Goal: Navigation & Orientation: Find specific page/section

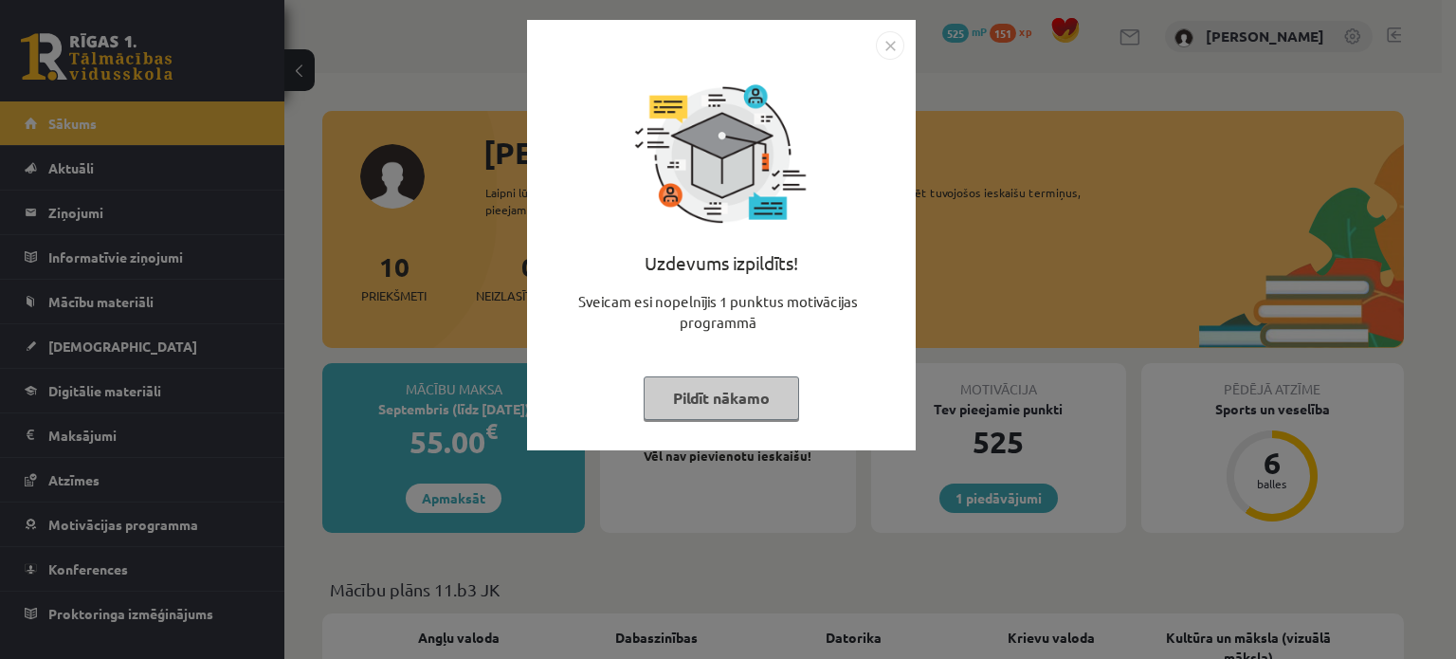
click at [754, 396] on button "Pildīt nākamo" at bounding box center [721, 398] width 155 height 44
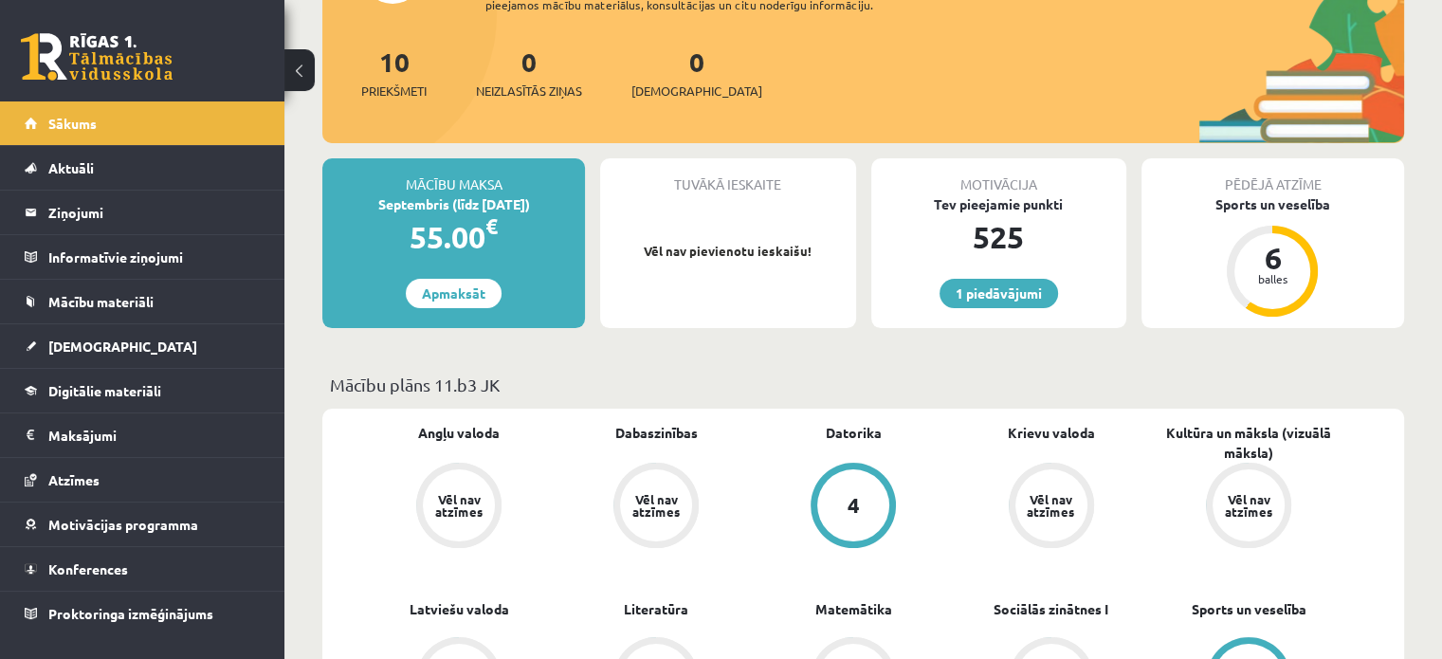
scroll to position [474, 0]
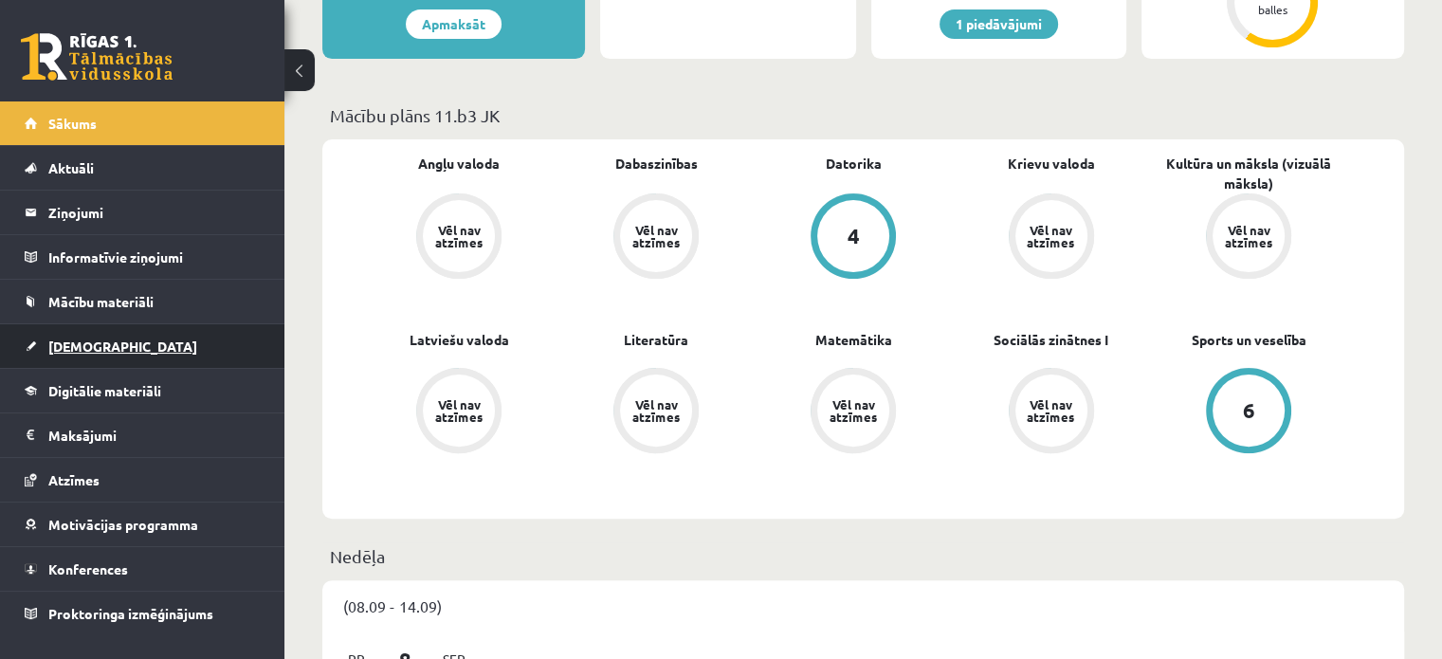
click at [84, 352] on span "[DEMOGRAPHIC_DATA]" at bounding box center [122, 345] width 149 height 17
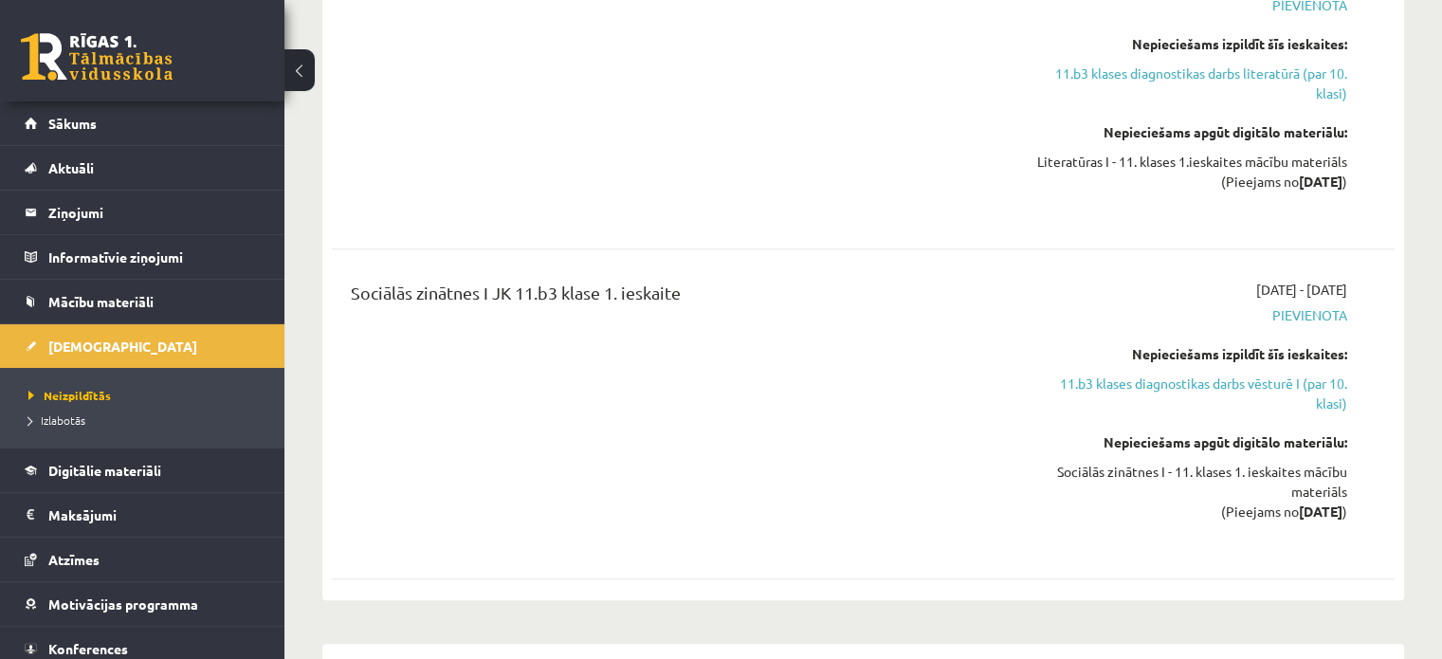
scroll to position [948, 0]
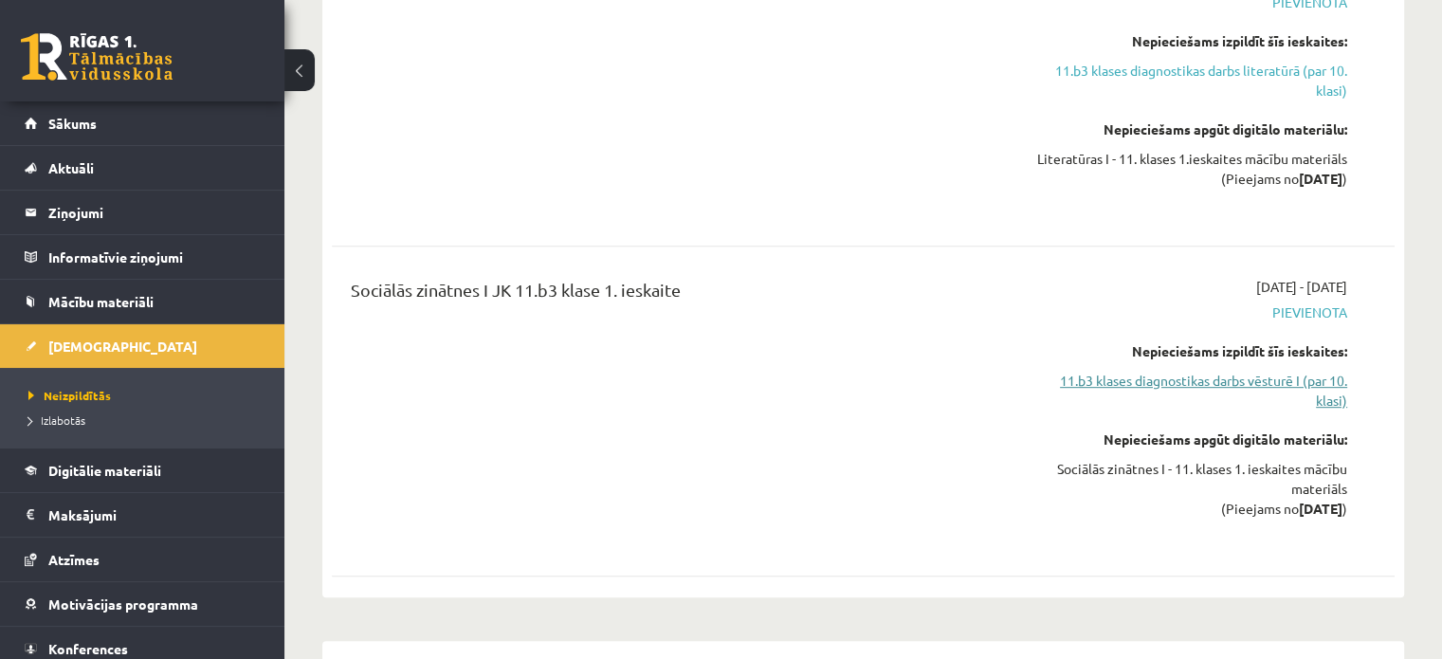
click at [1296, 384] on link "11.b3 klases diagnostikas darbs vēsturē I (par 10. klasi)" at bounding box center [1190, 391] width 313 height 40
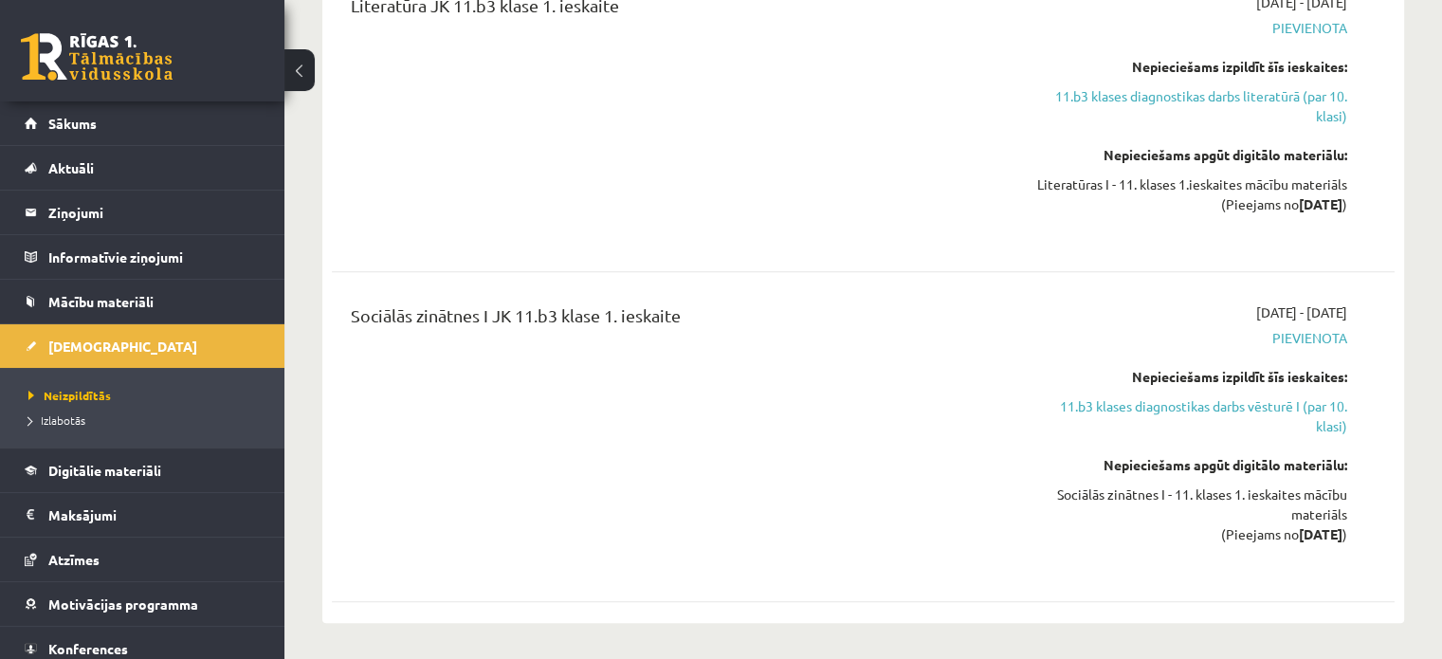
scroll to position [955, 0]
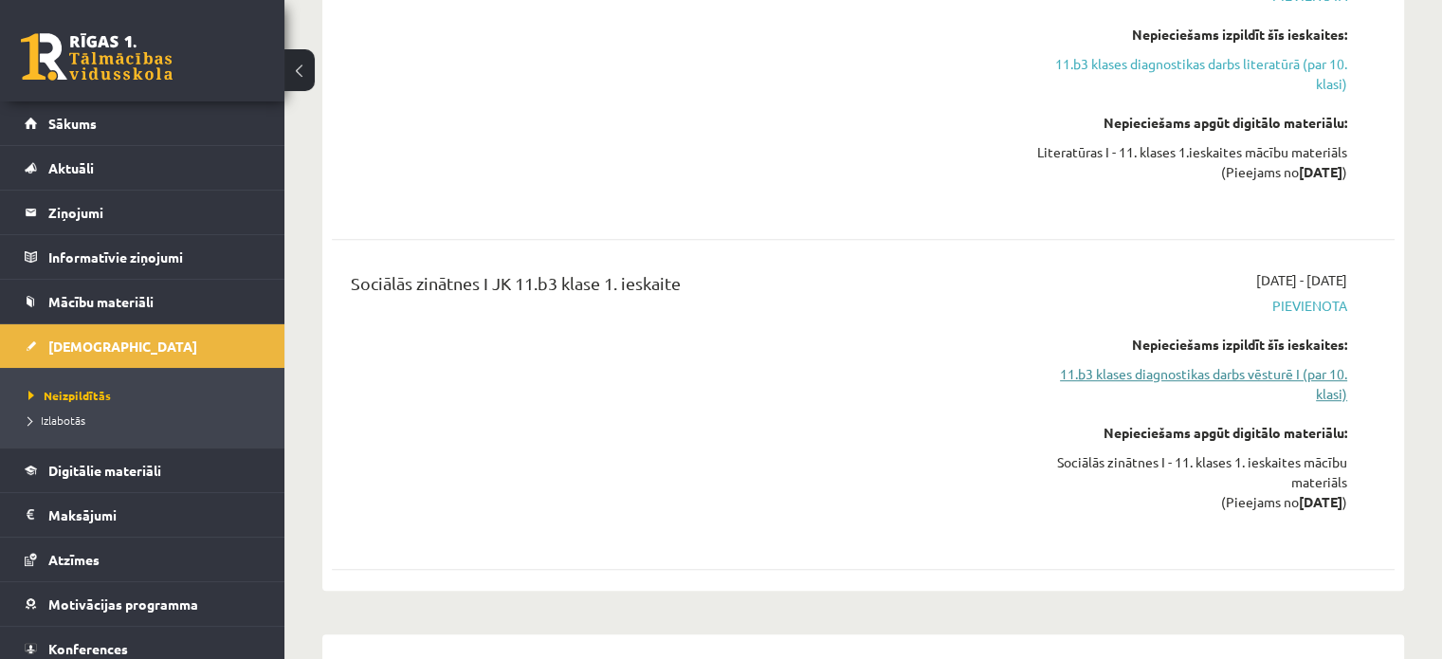
click at [1282, 383] on link "11.b3 klases diagnostikas darbs vēsturē I (par 10. klasi)" at bounding box center [1190, 384] width 313 height 40
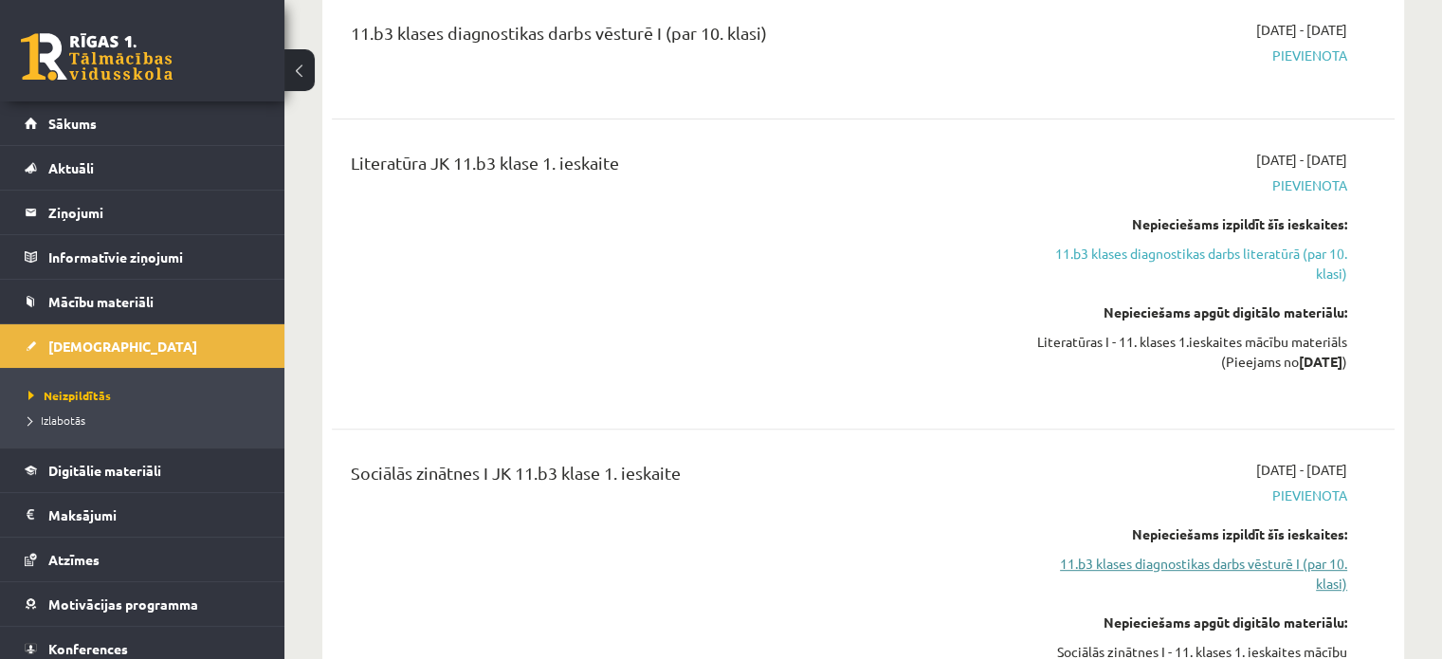
click at [1317, 560] on link "11.b3 klases diagnostikas darbs vēsturē I (par 10. klasi)" at bounding box center [1190, 574] width 313 height 40
click at [1141, 249] on link "11.b3 klases diagnostikas darbs literatūrā (par 10. klasi)" at bounding box center [1190, 264] width 313 height 40
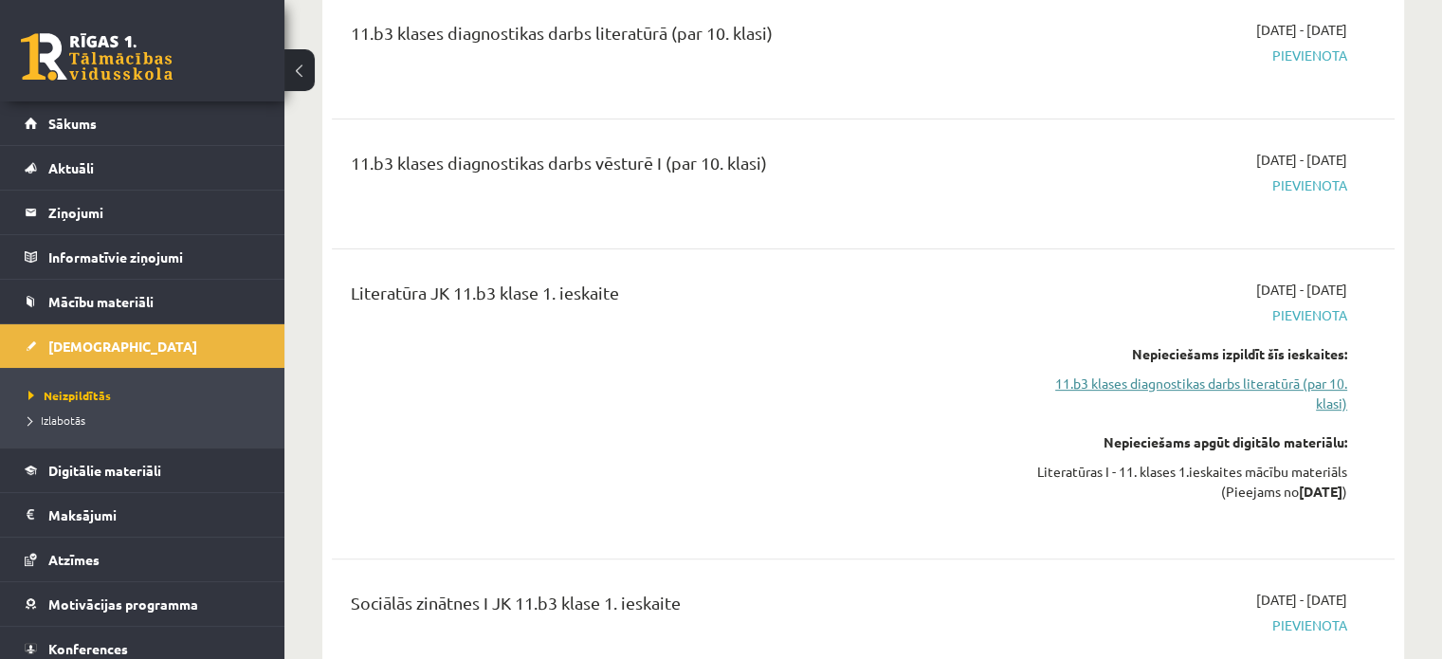
click at [1132, 382] on link "11.b3 klases diagnostikas darbs literatūrā (par 10. klasi)" at bounding box center [1190, 393] width 313 height 40
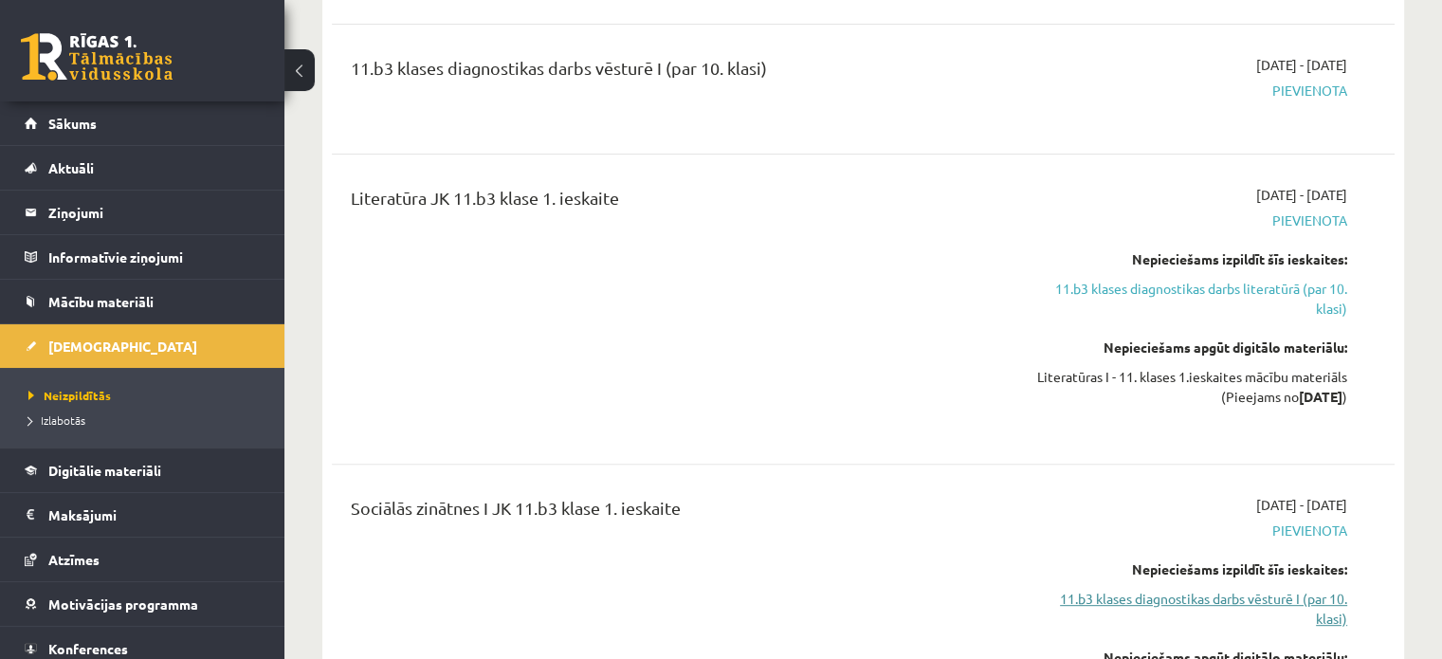
click at [1171, 589] on link "11.b3 klases diagnostikas darbs vēsturē I (par 10. klasi)" at bounding box center [1190, 609] width 313 height 40
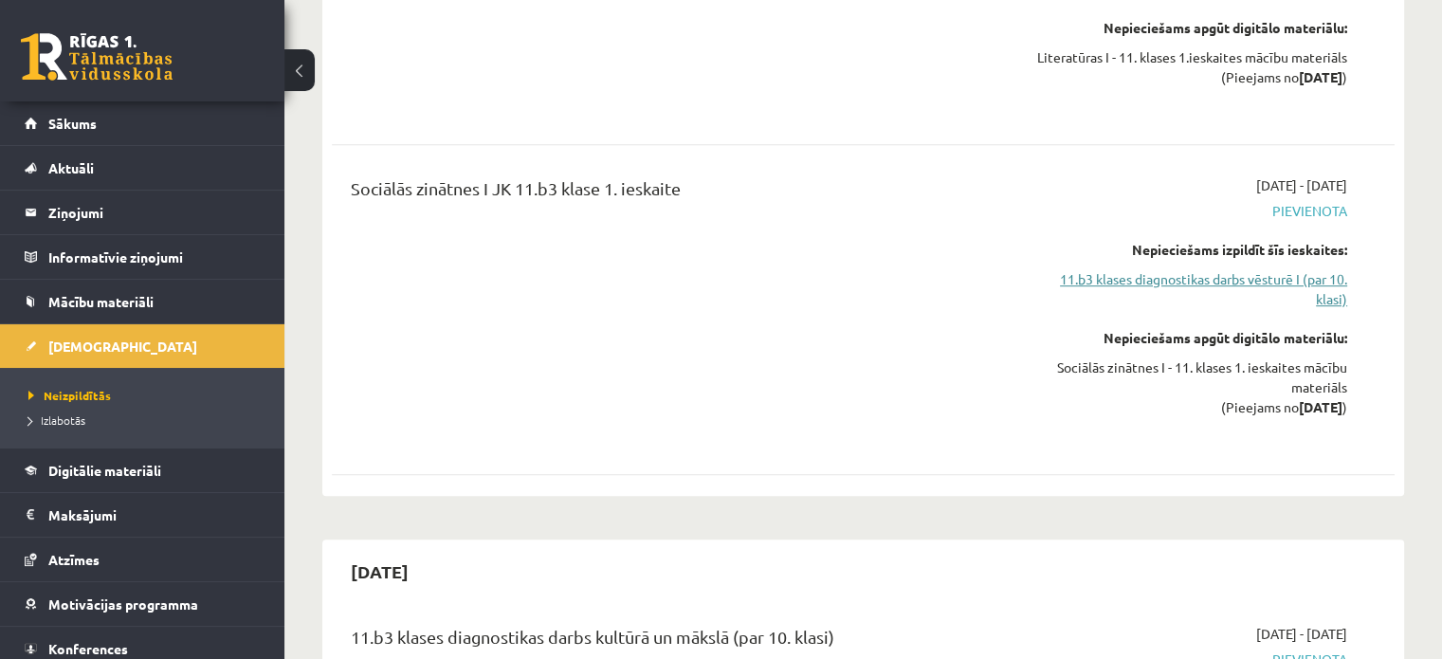
click at [1170, 272] on link "11.b3 klases diagnostikas darbs vēsturē I (par 10. klasi)" at bounding box center [1190, 289] width 313 height 40
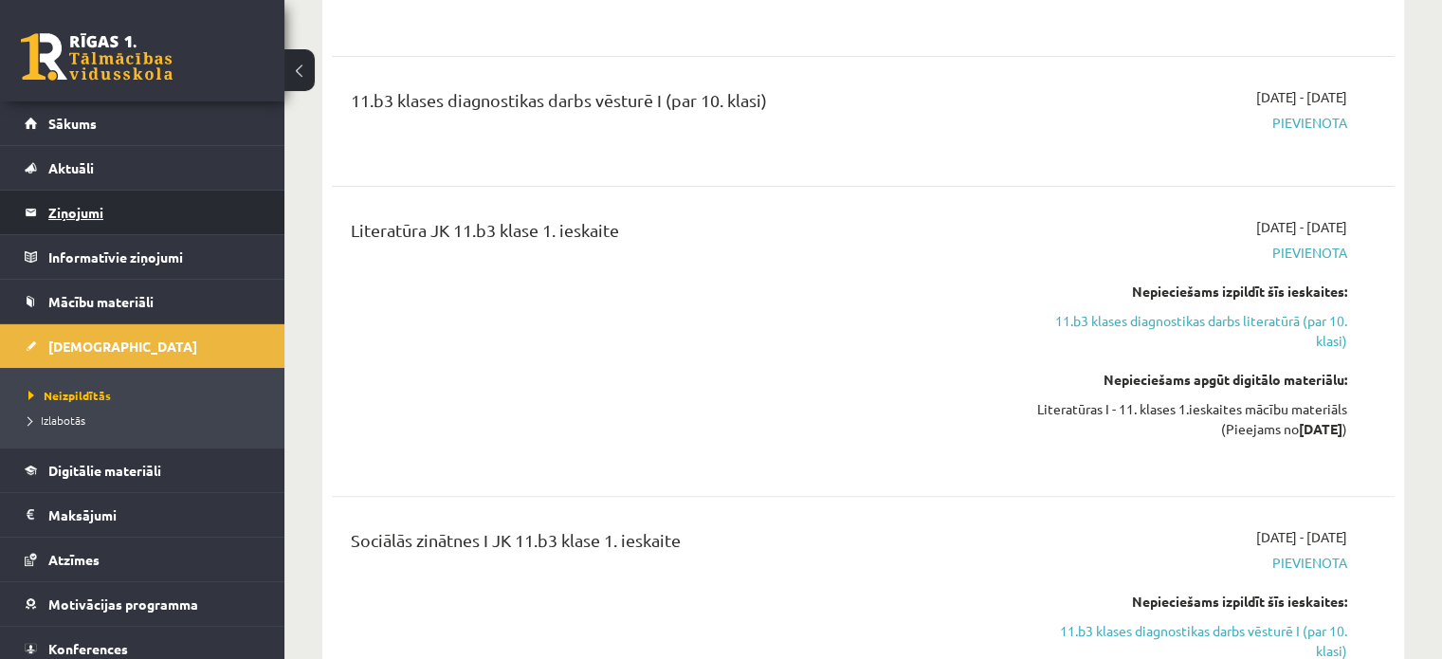
scroll to position [765, 0]
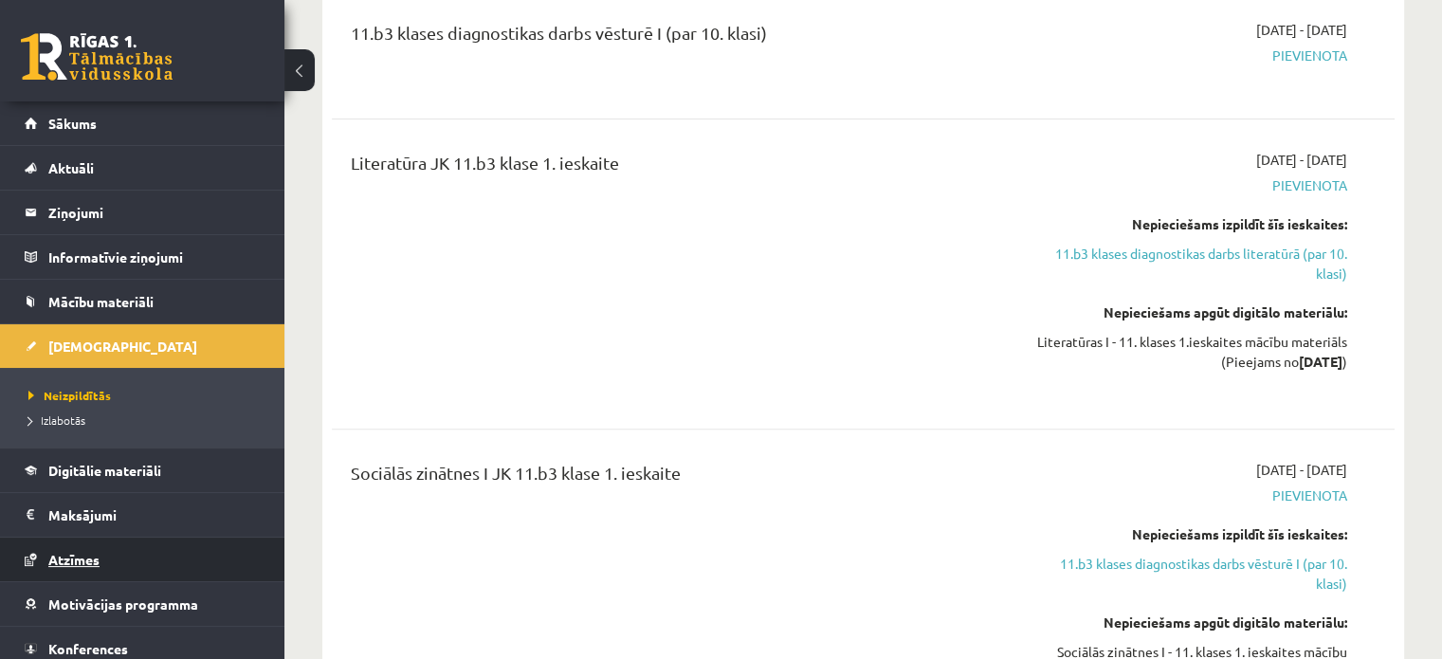
click at [125, 551] on link "Atzīmes" at bounding box center [143, 559] width 236 height 44
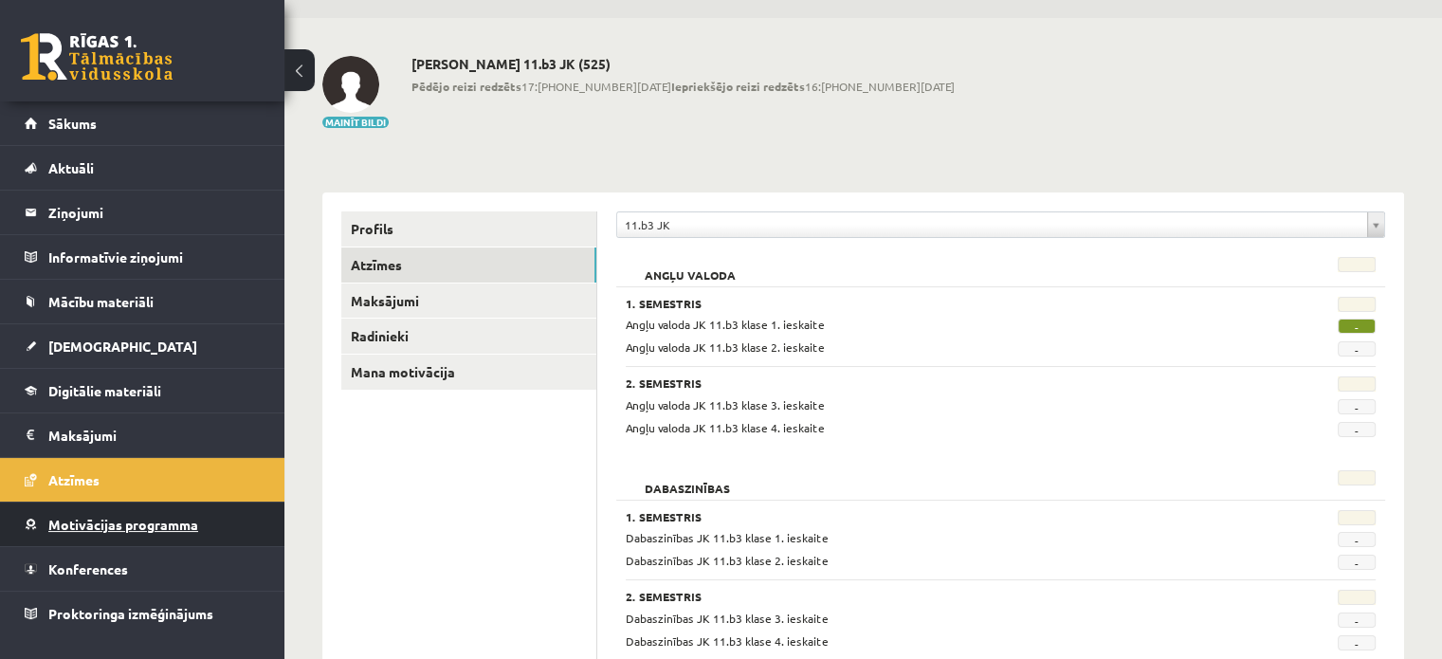
scroll to position [190, 0]
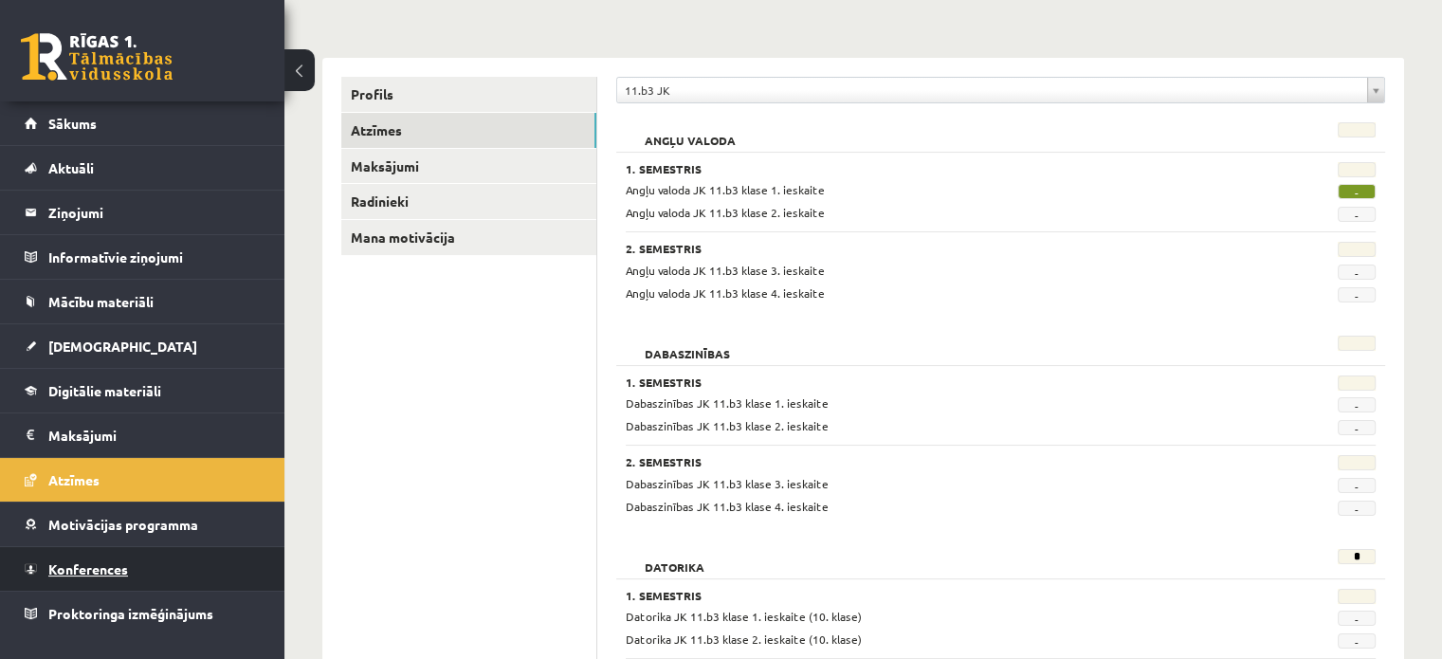
click at [75, 550] on link "Konferences" at bounding box center [143, 569] width 236 height 44
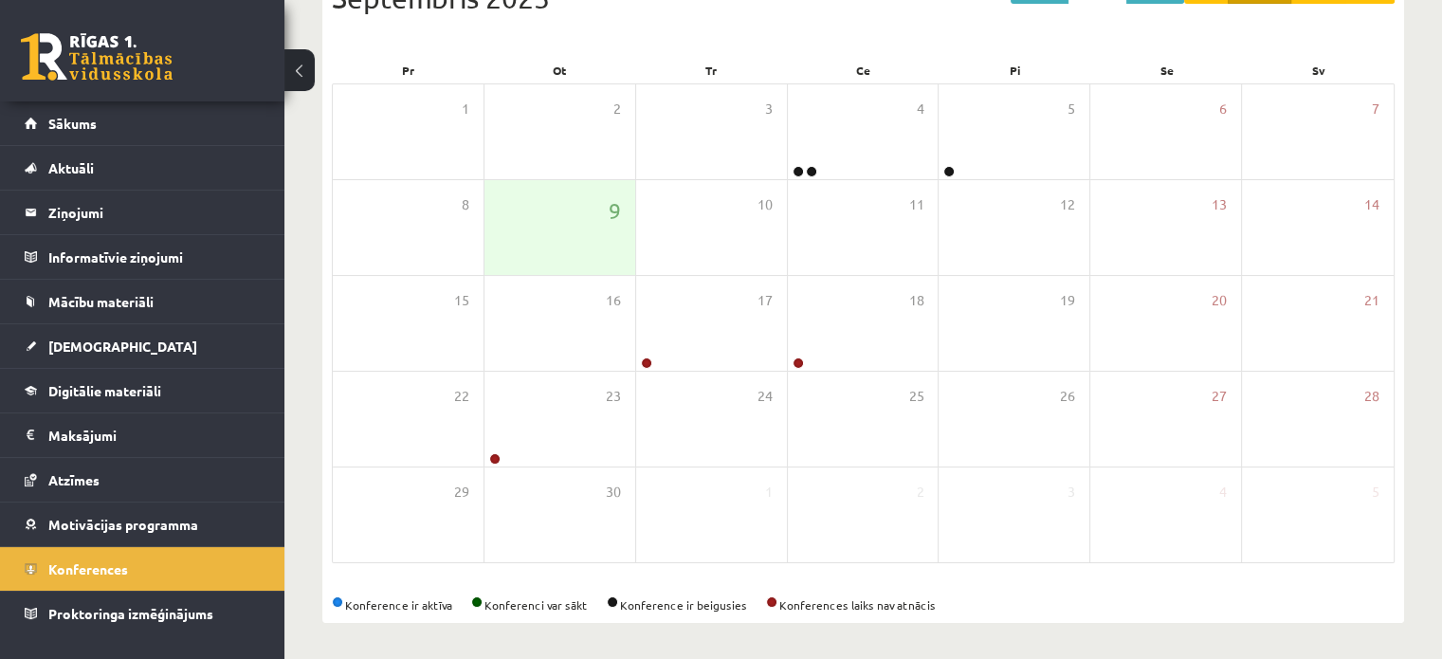
scroll to position [246, 0]
